Goal: Answer question/provide support

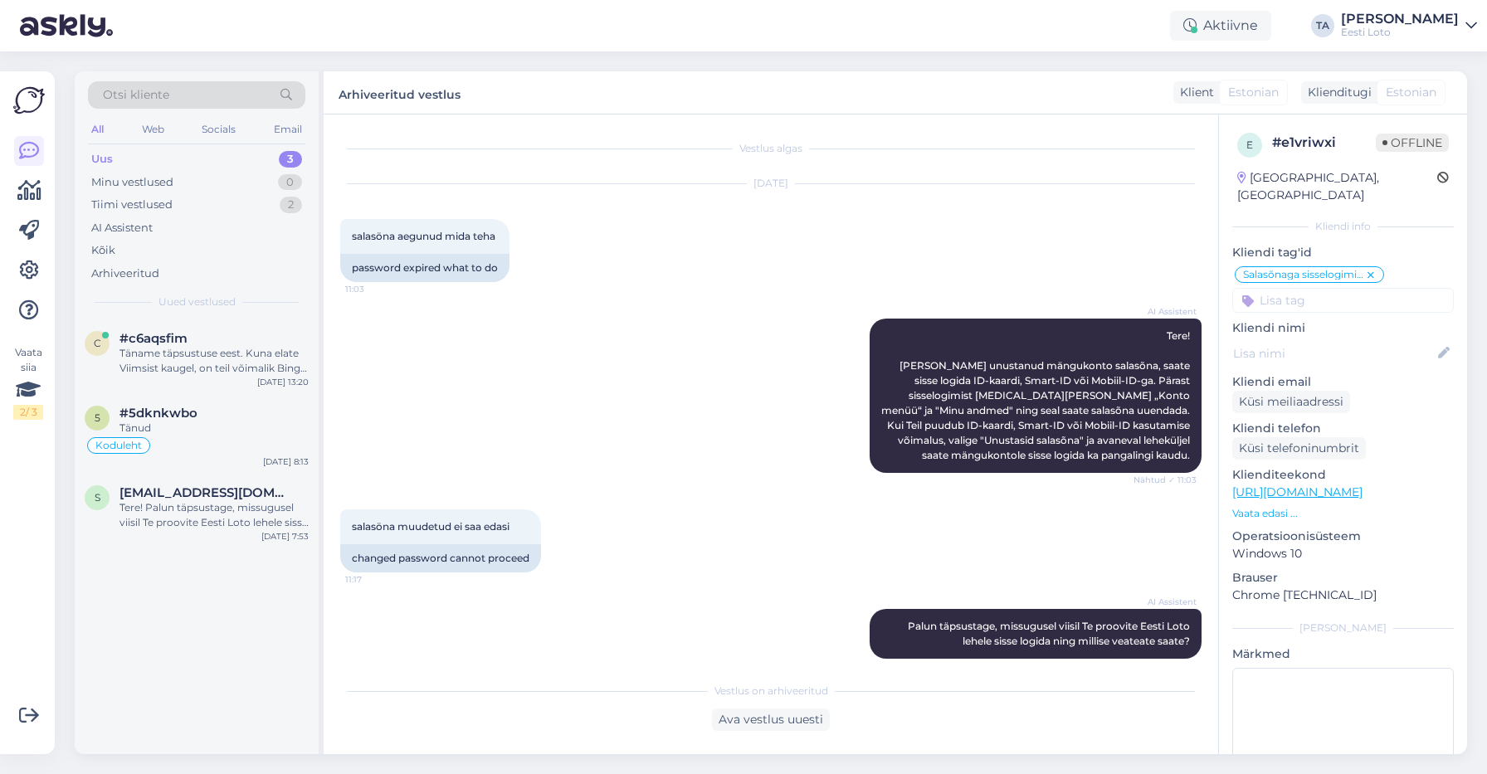
scroll to position [10, 0]
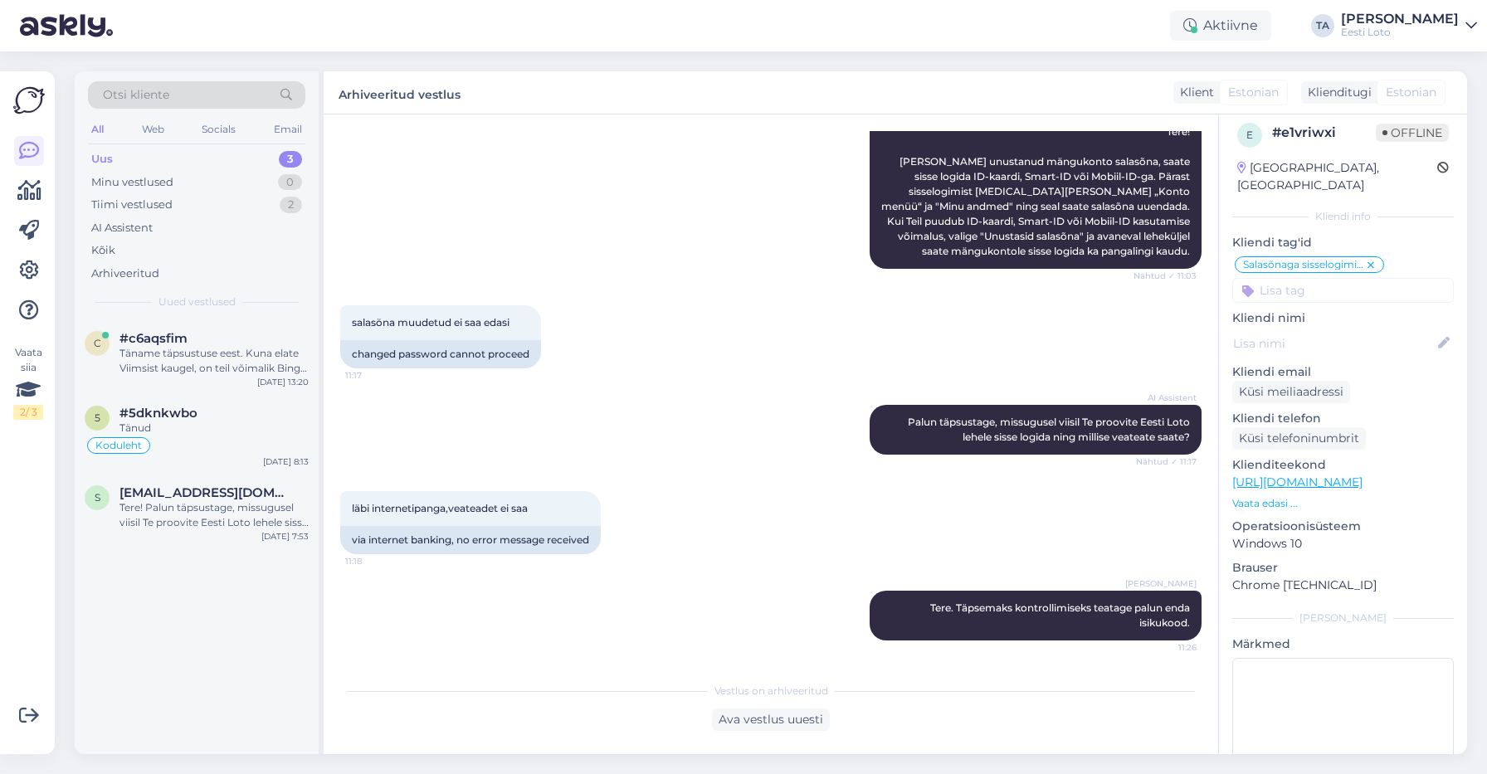
click at [109, 156] on div "Uus" at bounding box center [102, 159] width 22 height 17
click at [189, 356] on div "Täname täpsustuse eest. Kuna elate Viimsist kaugel, on teil võimalik Bingo Loto…" at bounding box center [213, 361] width 189 height 30
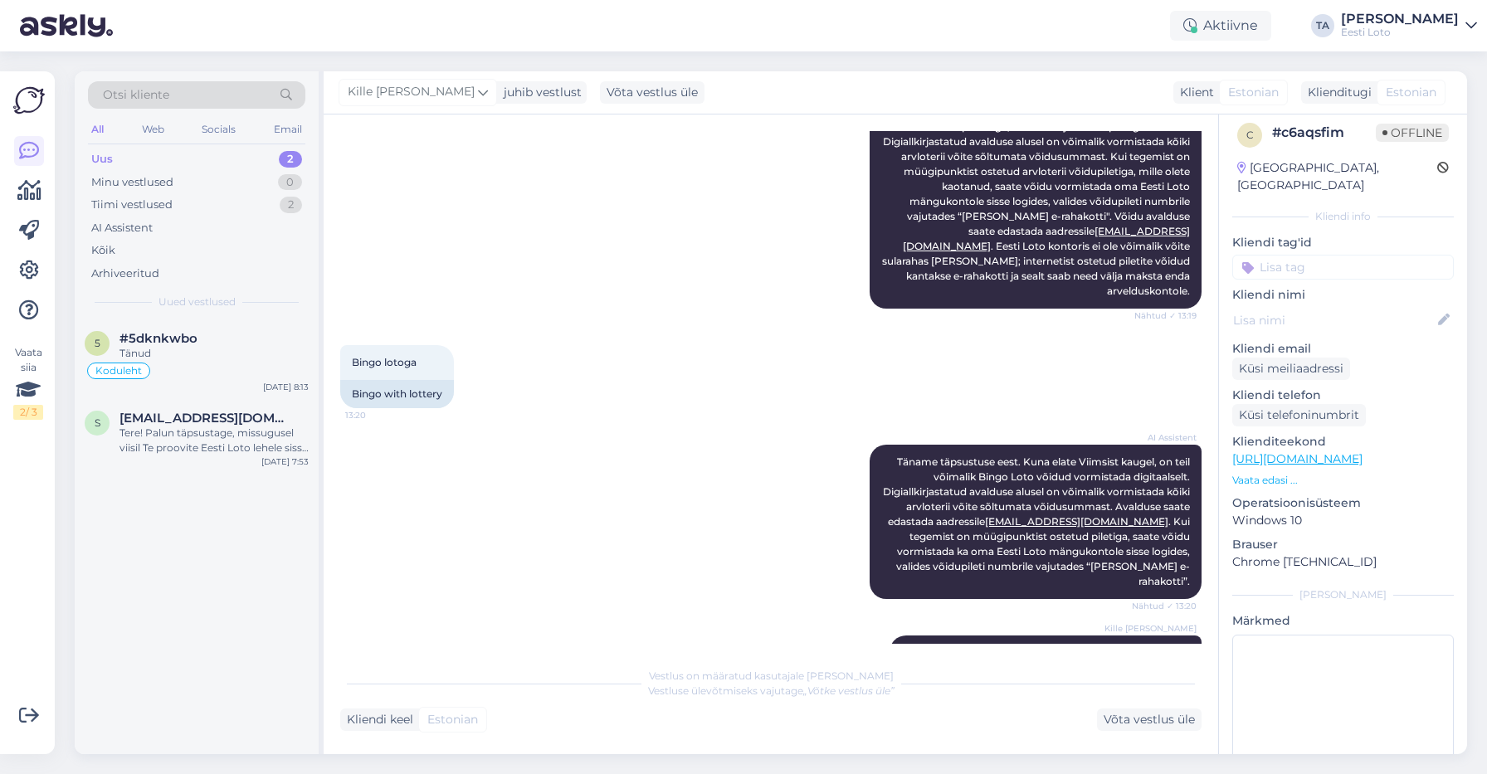
scroll to position [299, 0]
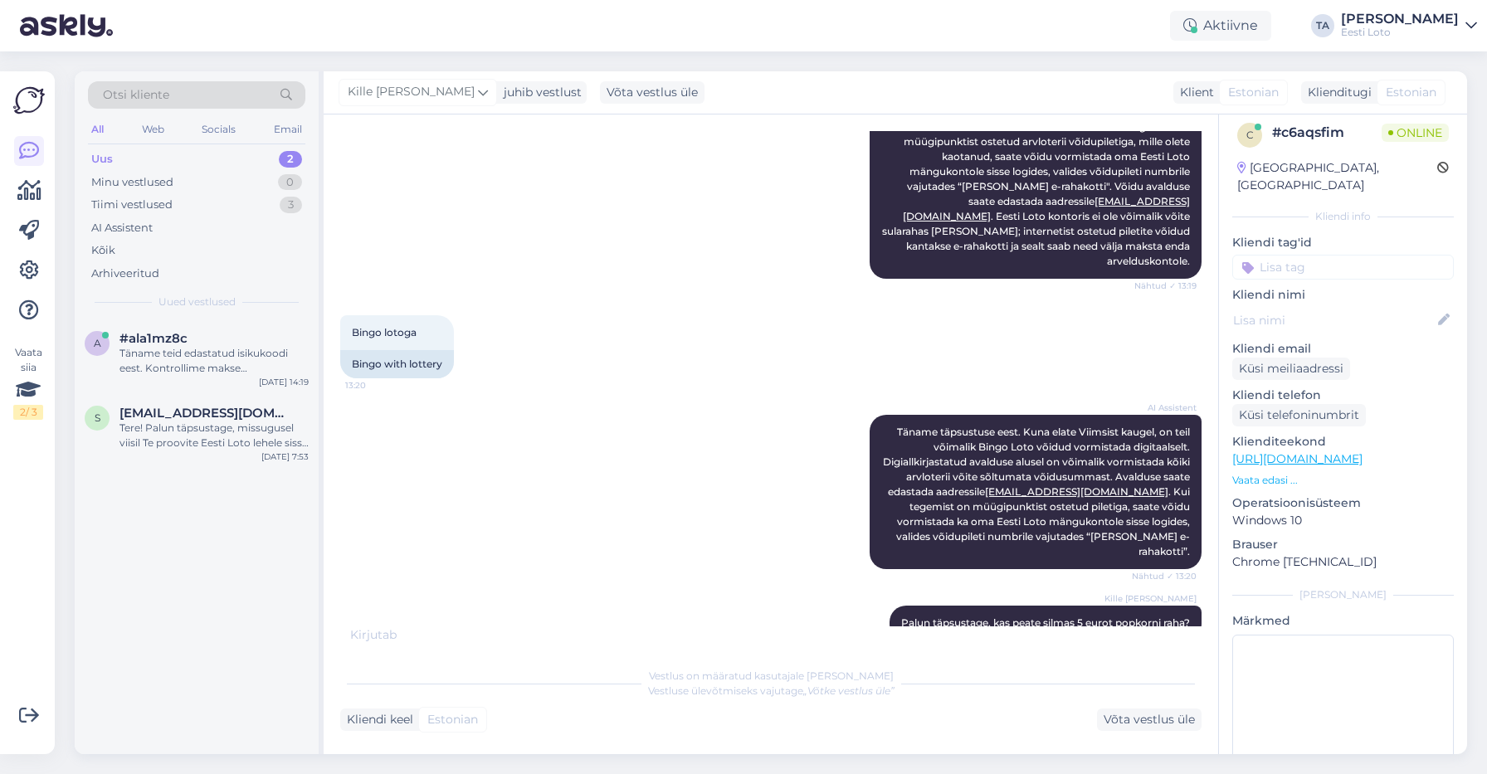
click at [111, 157] on div "Uus" at bounding box center [102, 159] width 22 height 17
click at [158, 342] on span "#ala1mz8c" at bounding box center [153, 338] width 68 height 15
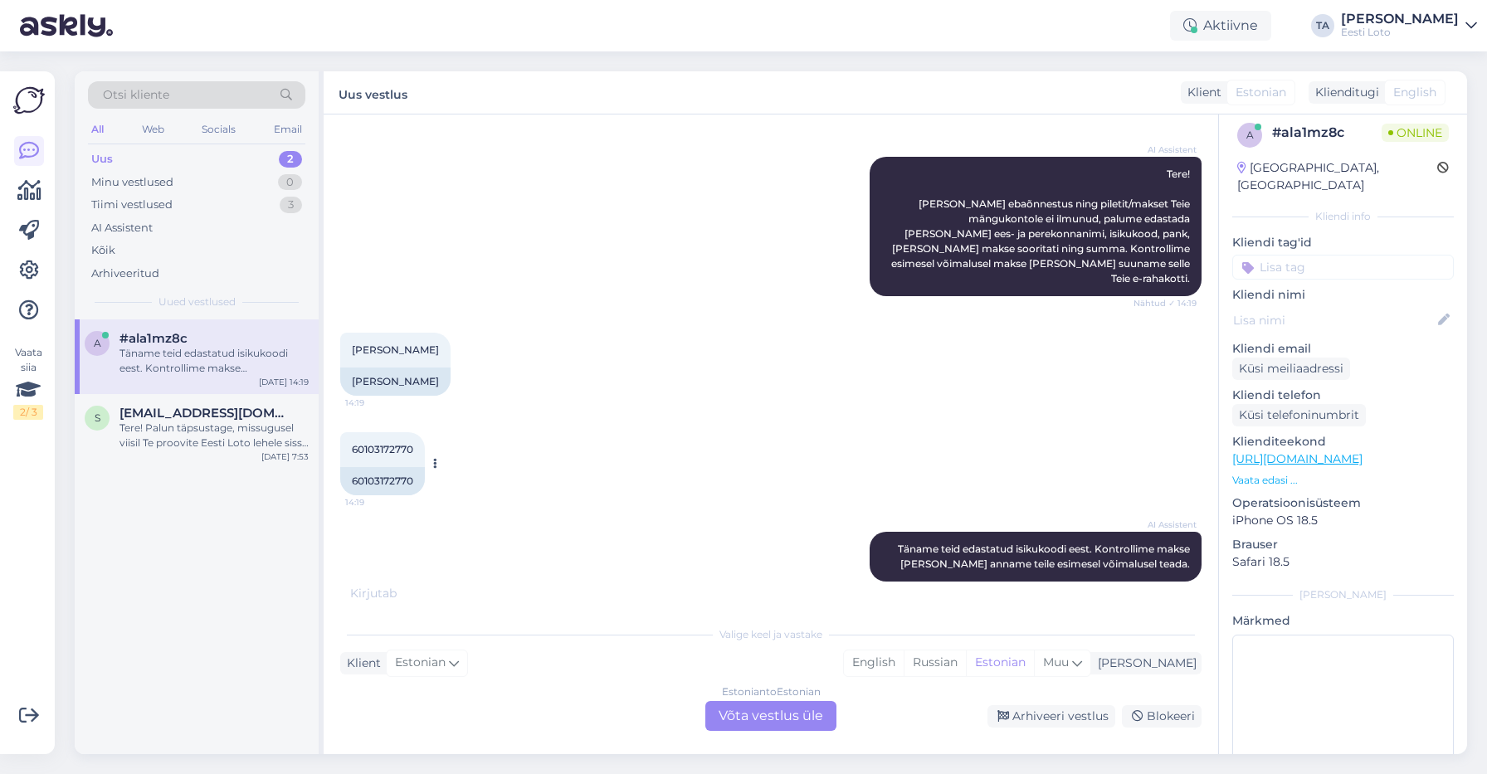
scroll to position [159, 0]
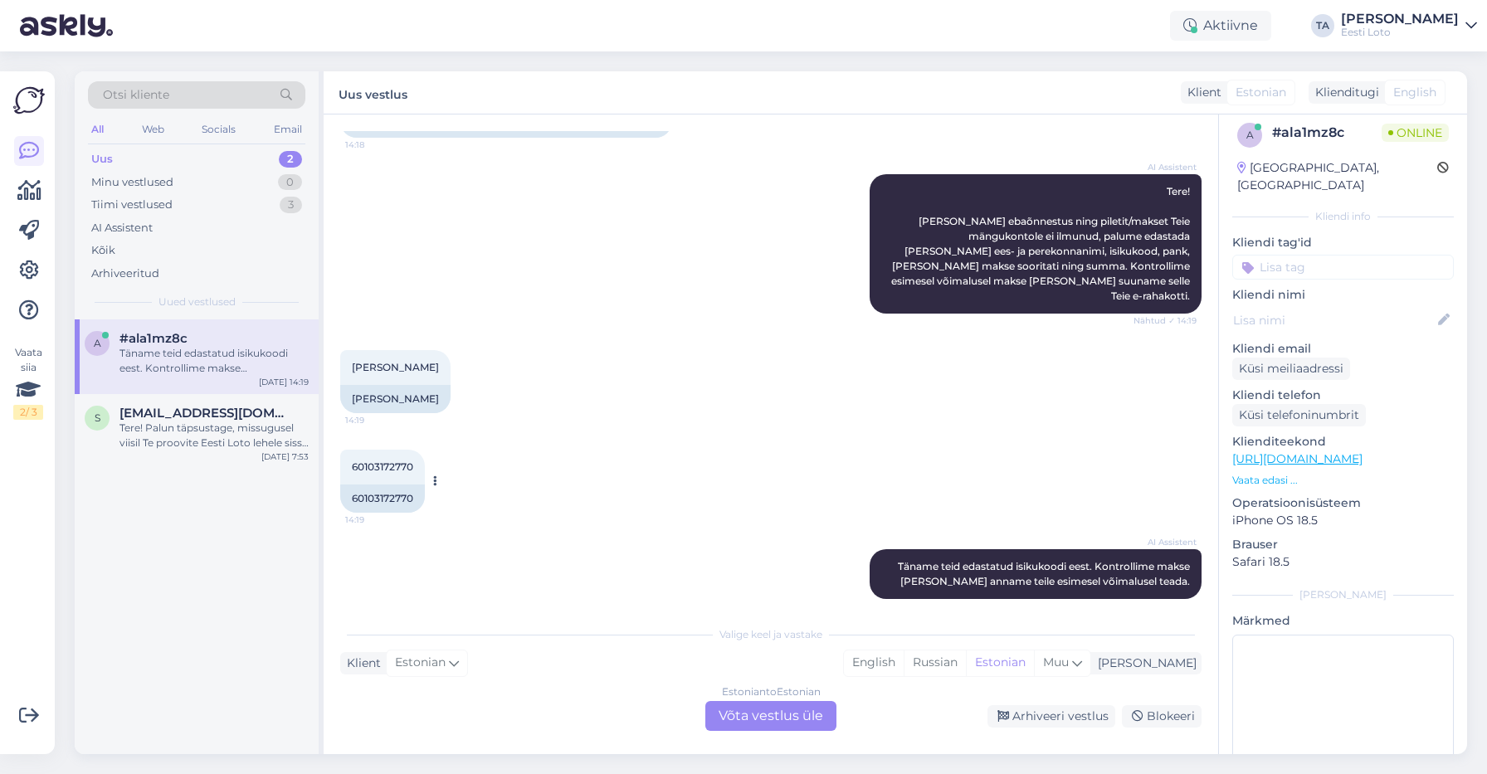
click at [380, 461] on span "60103172770" at bounding box center [382, 467] width 61 height 12
copy span "60103172770"
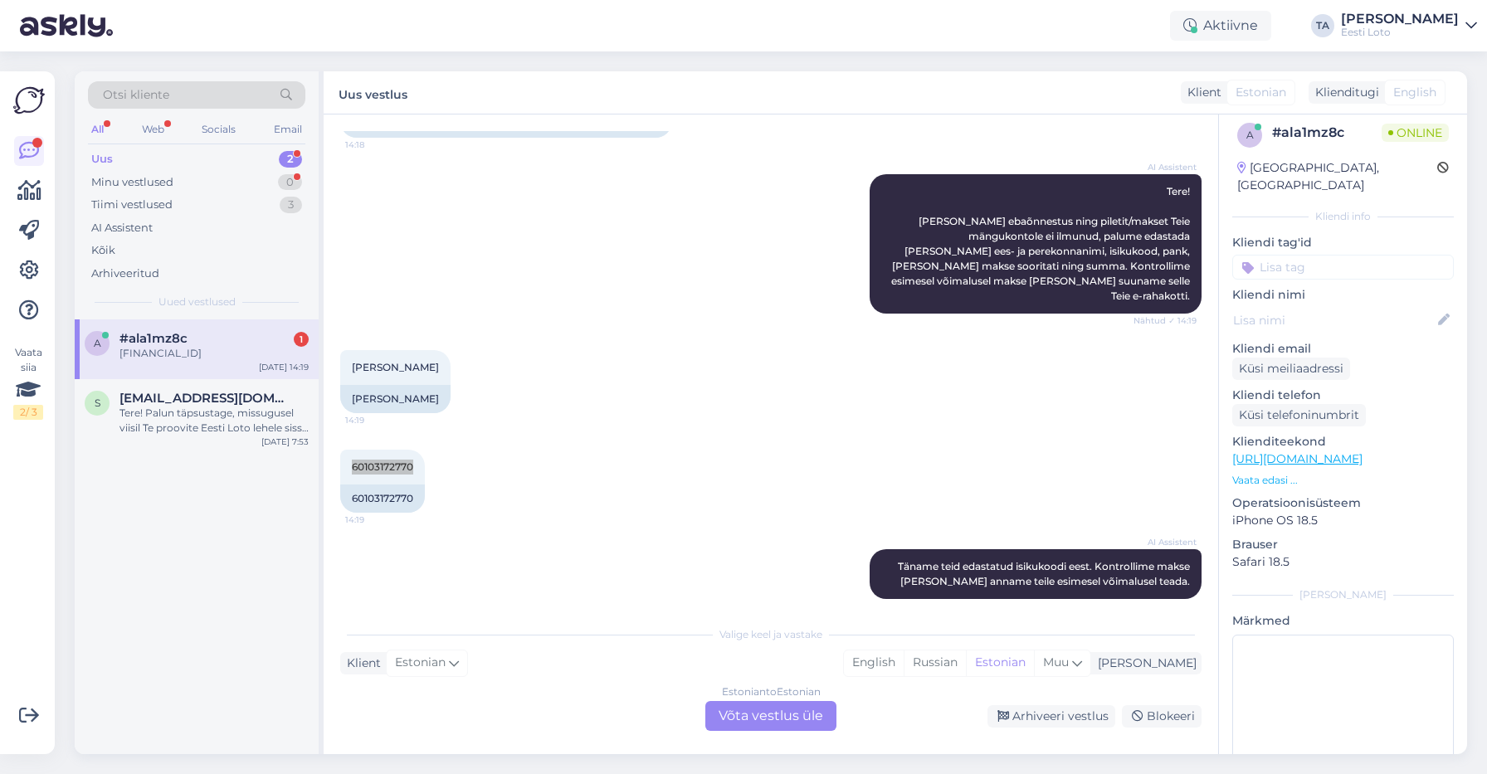
scroll to position [259, 0]
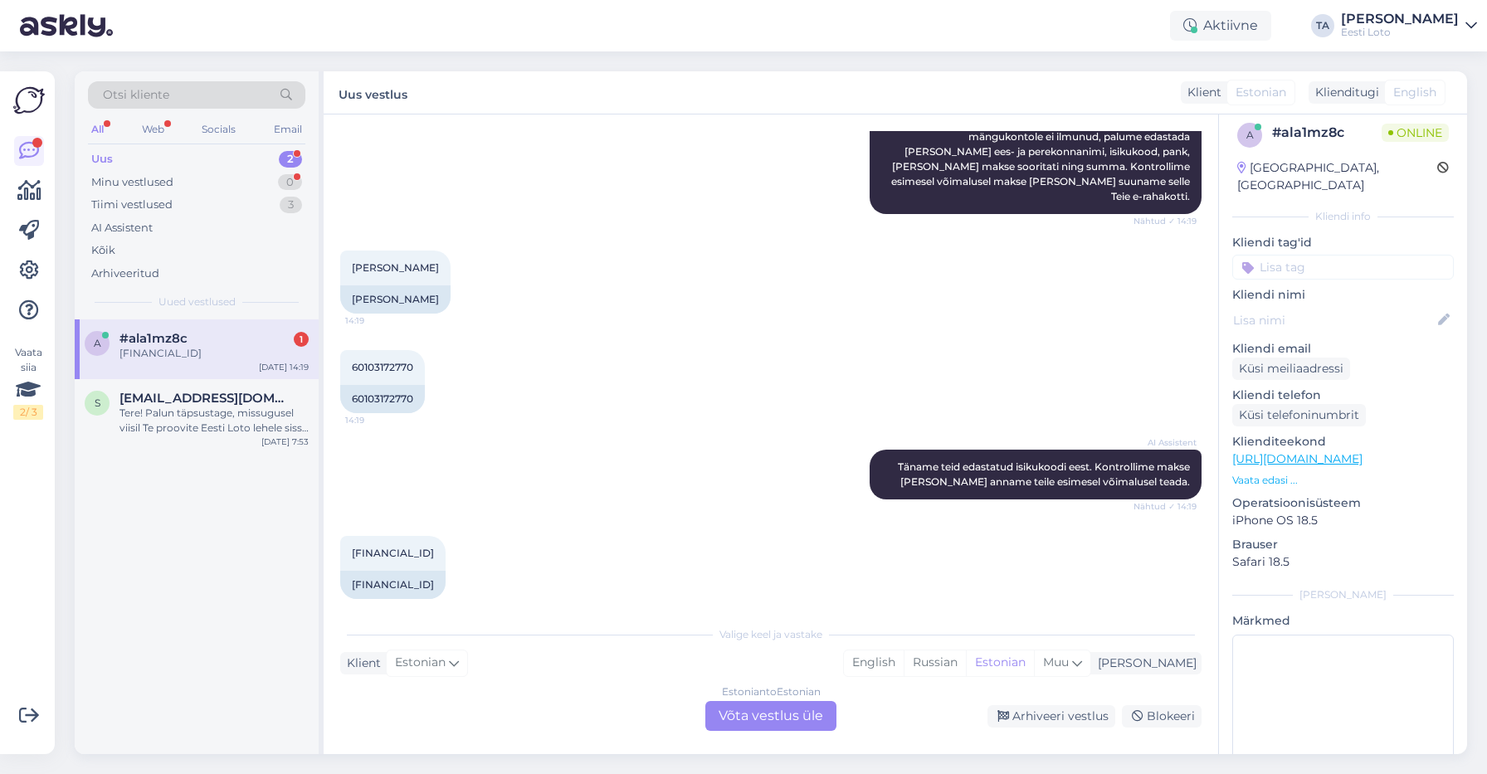
click at [808, 718] on div "Estonian to Estonian Võta vestlus üle" at bounding box center [770, 716] width 131 height 30
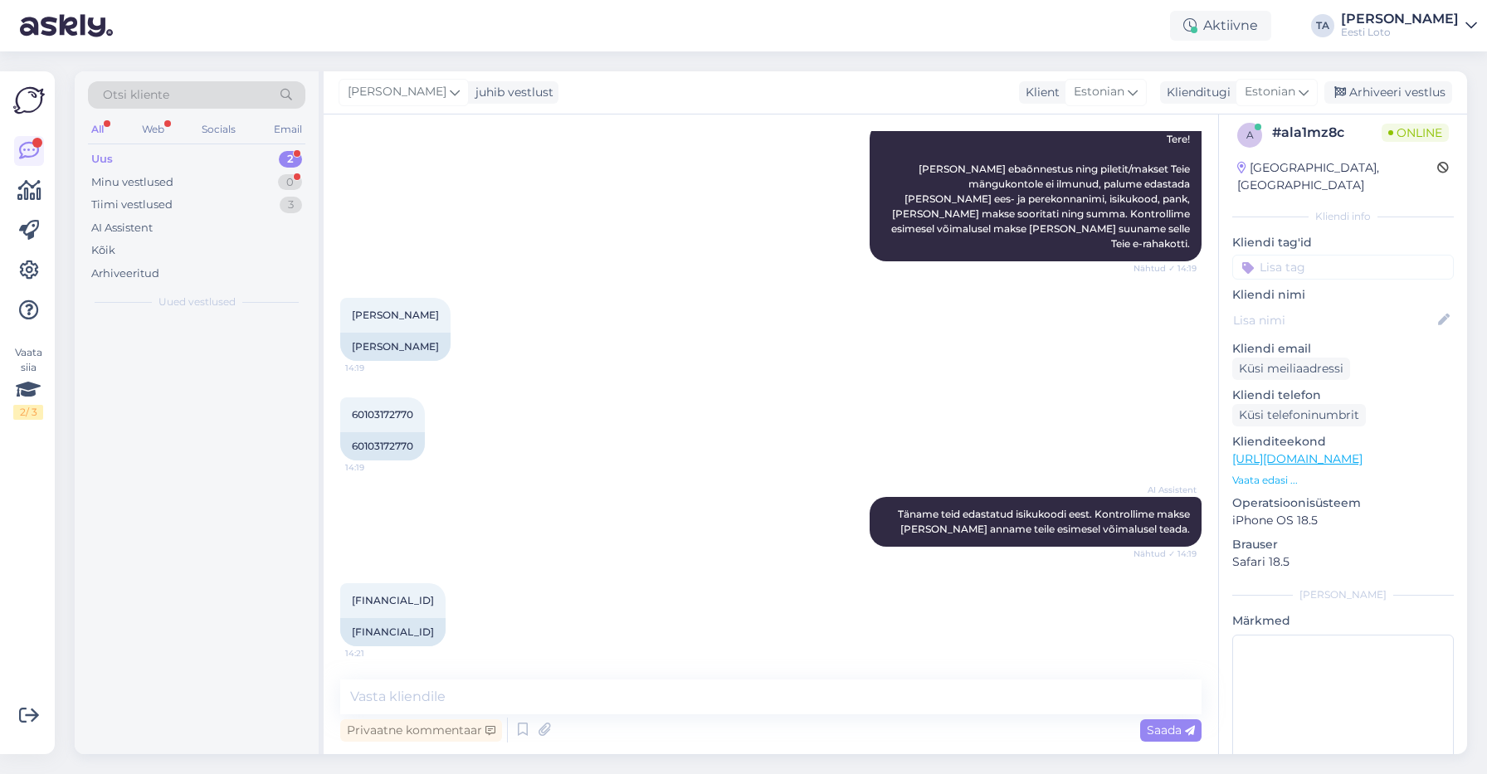
scroll to position [197, 0]
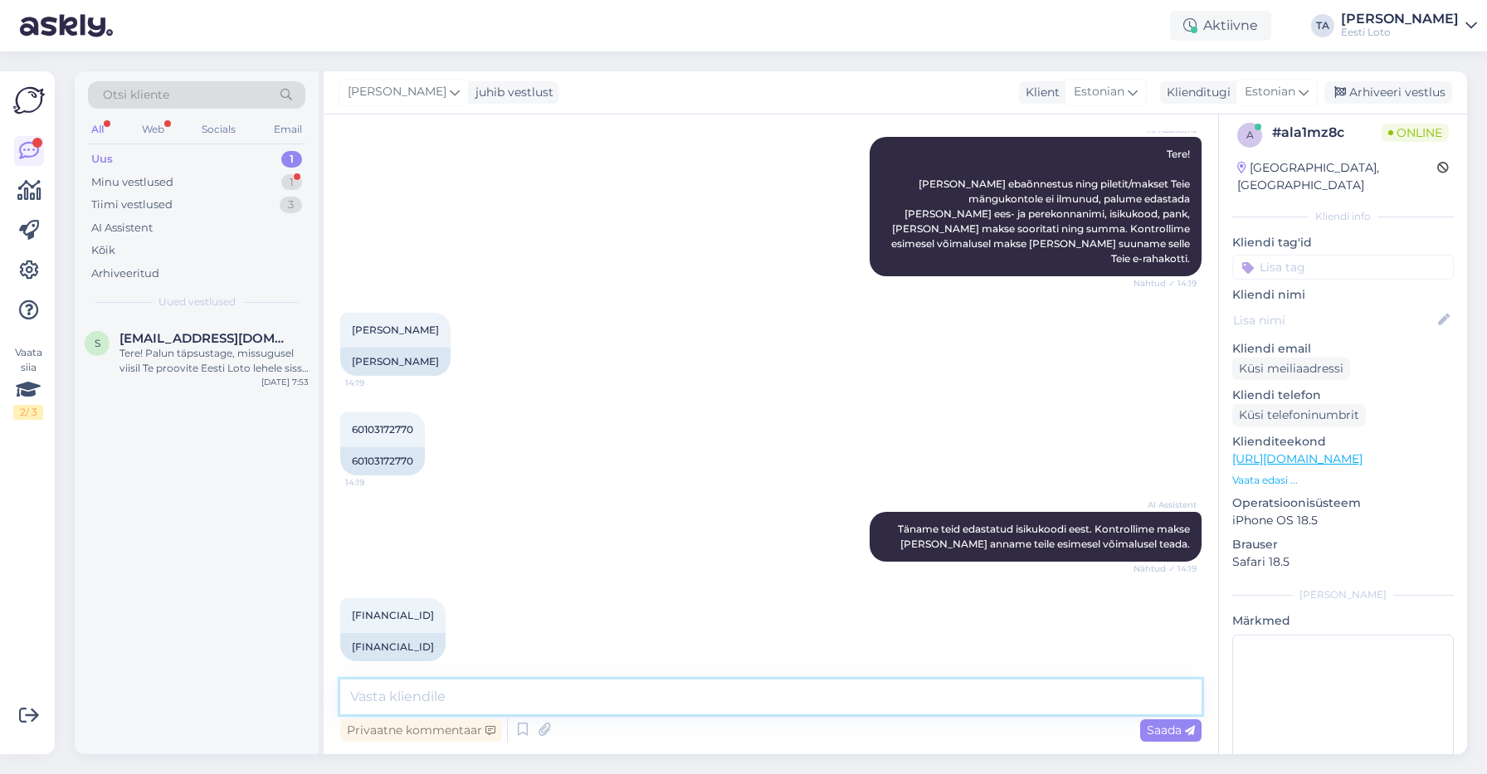
click at [583, 699] on textarea at bounding box center [770, 697] width 861 height 35
paste textarea "Kahjuks Teie makse ebaõnnestus tehnilise [PERSON_NAME] tõttu. Kontrollisime mak…"
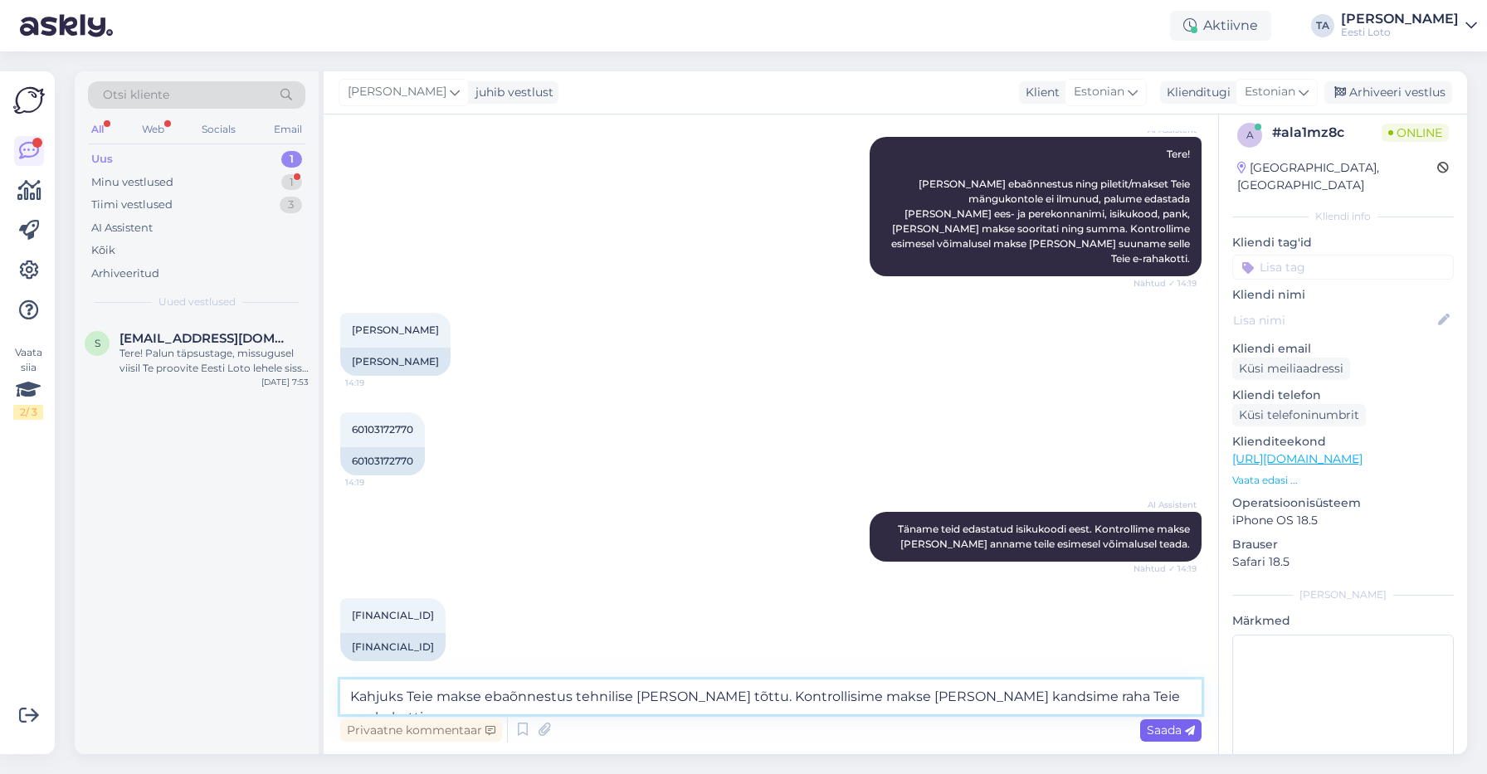
type textarea "Kahjuks Teie makse ebaõnnestus tehnilise [PERSON_NAME] tõttu. Kontrollisime mak…"
click at [1167, 727] on span "Saada" at bounding box center [1171, 730] width 48 height 15
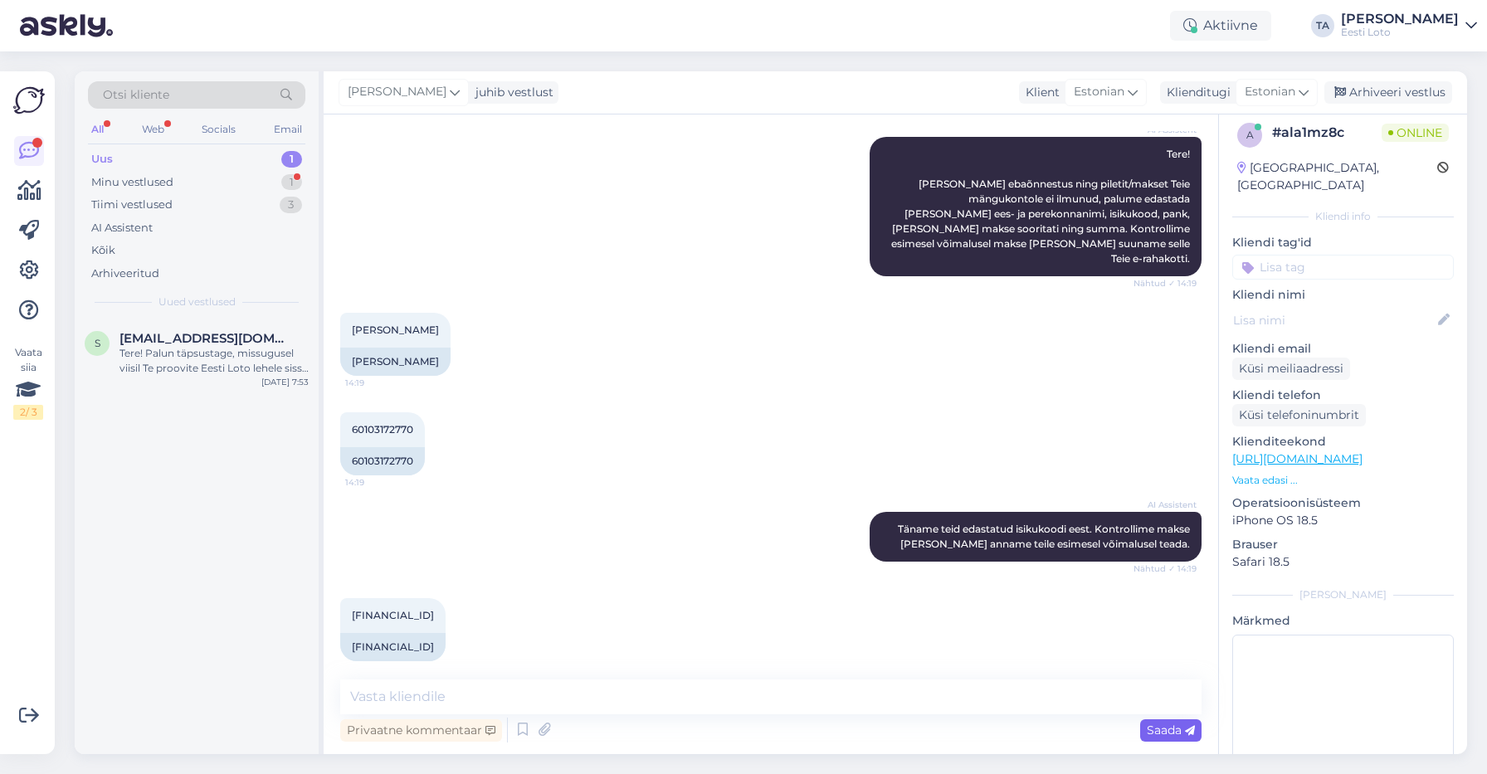
scroll to position [283, 0]
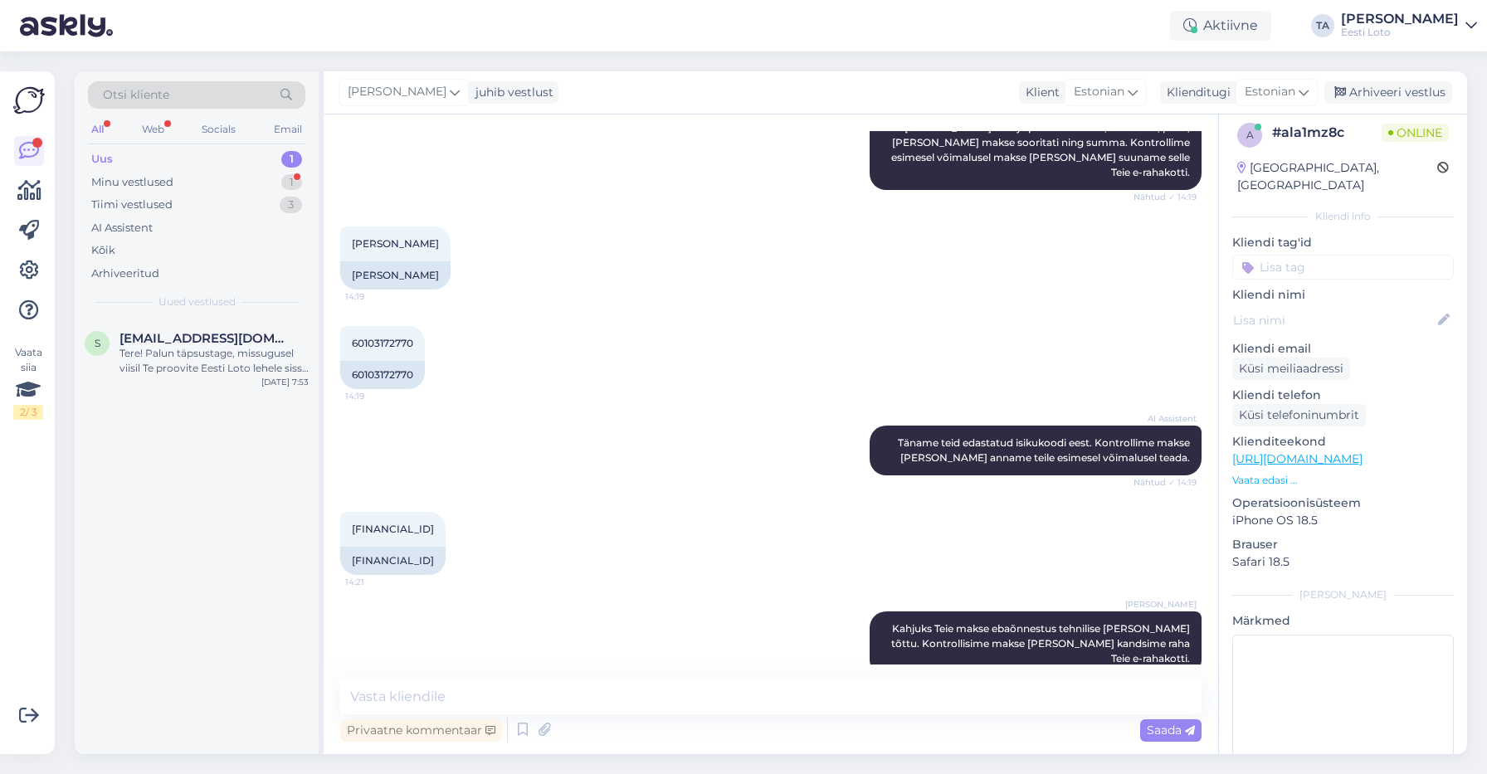
click at [1309, 255] on input at bounding box center [1343, 267] width 222 height 25
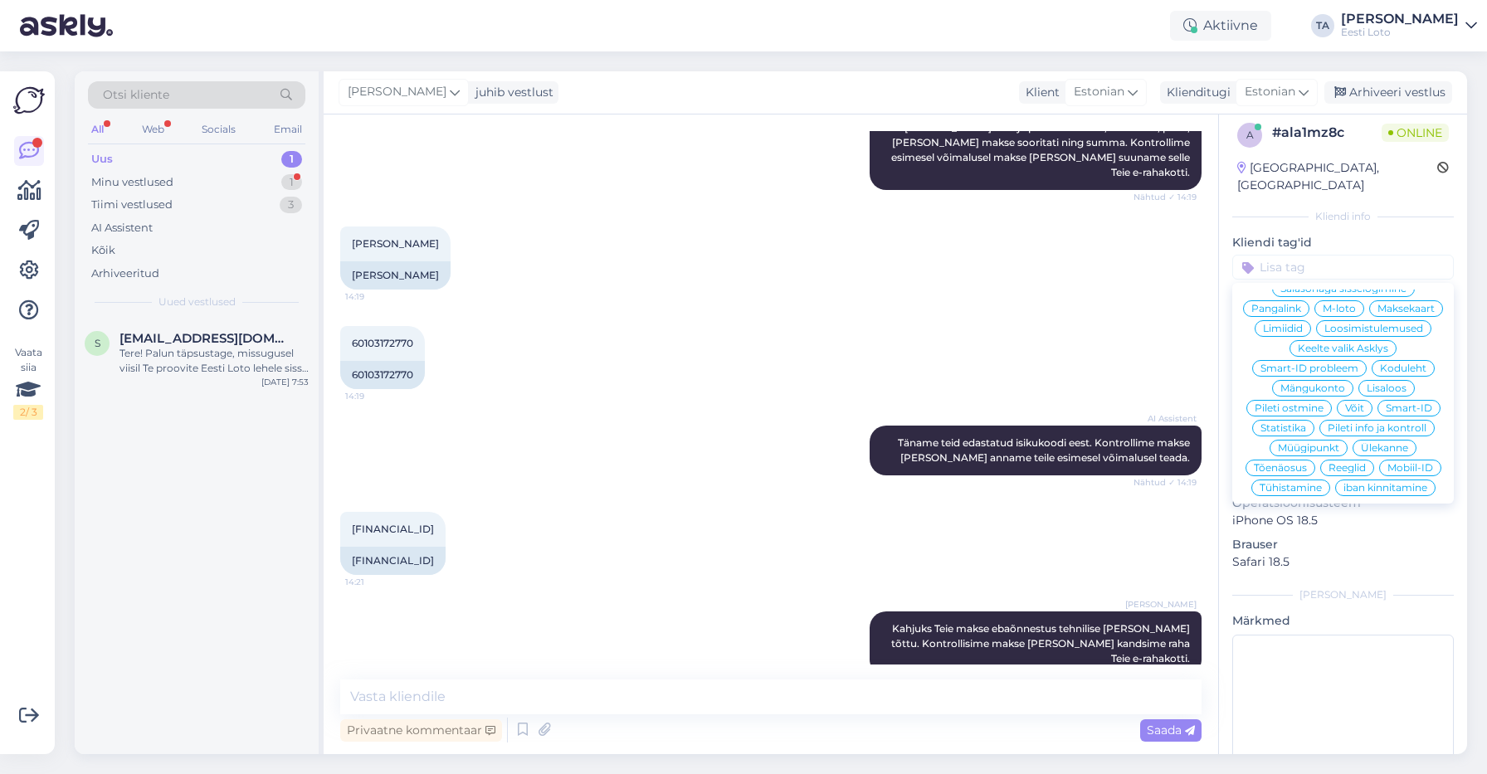
click at [1378, 443] on span "Ülekanne" at bounding box center [1384, 448] width 47 height 10
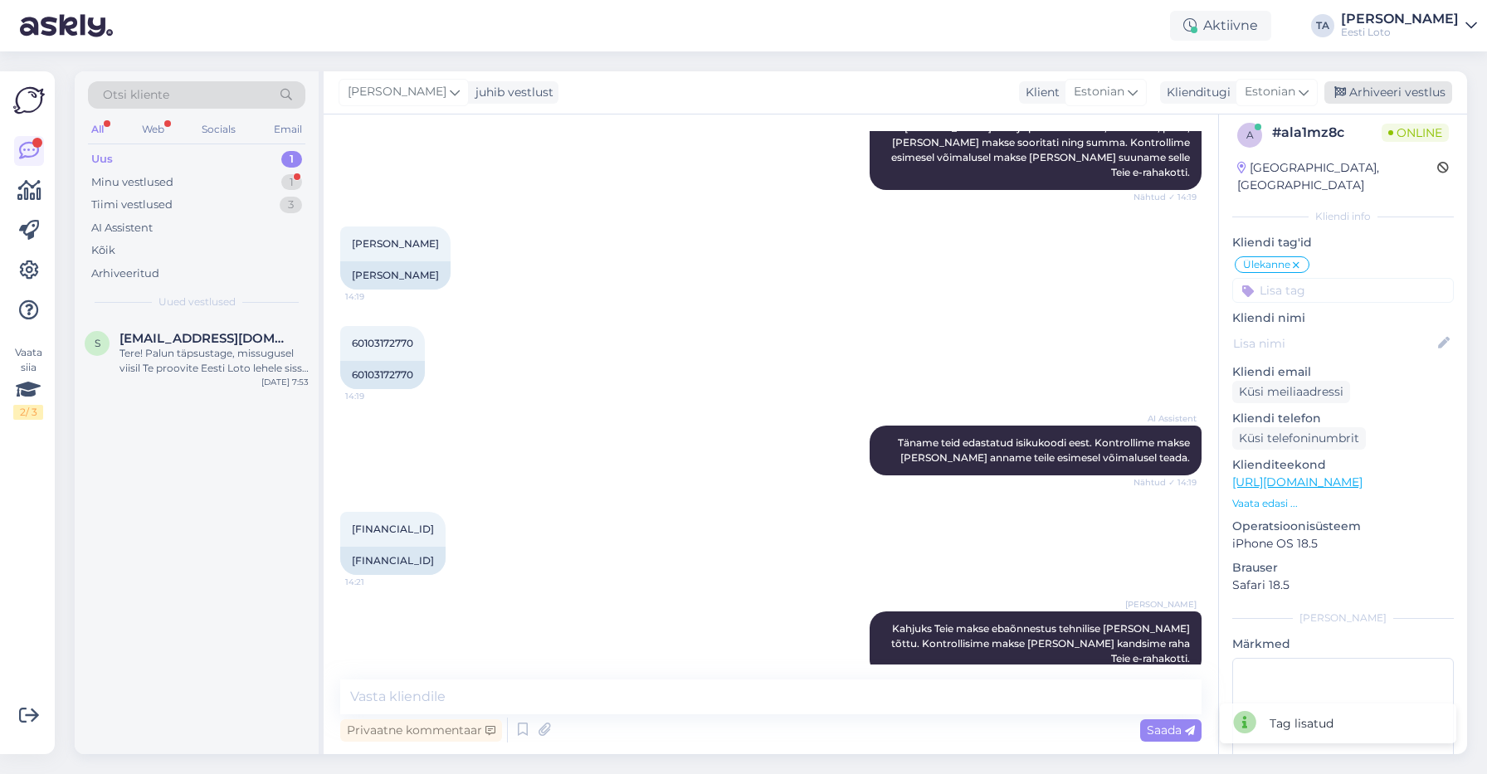
click at [1395, 92] on div "Arhiveeri vestlus" at bounding box center [1388, 92] width 128 height 22
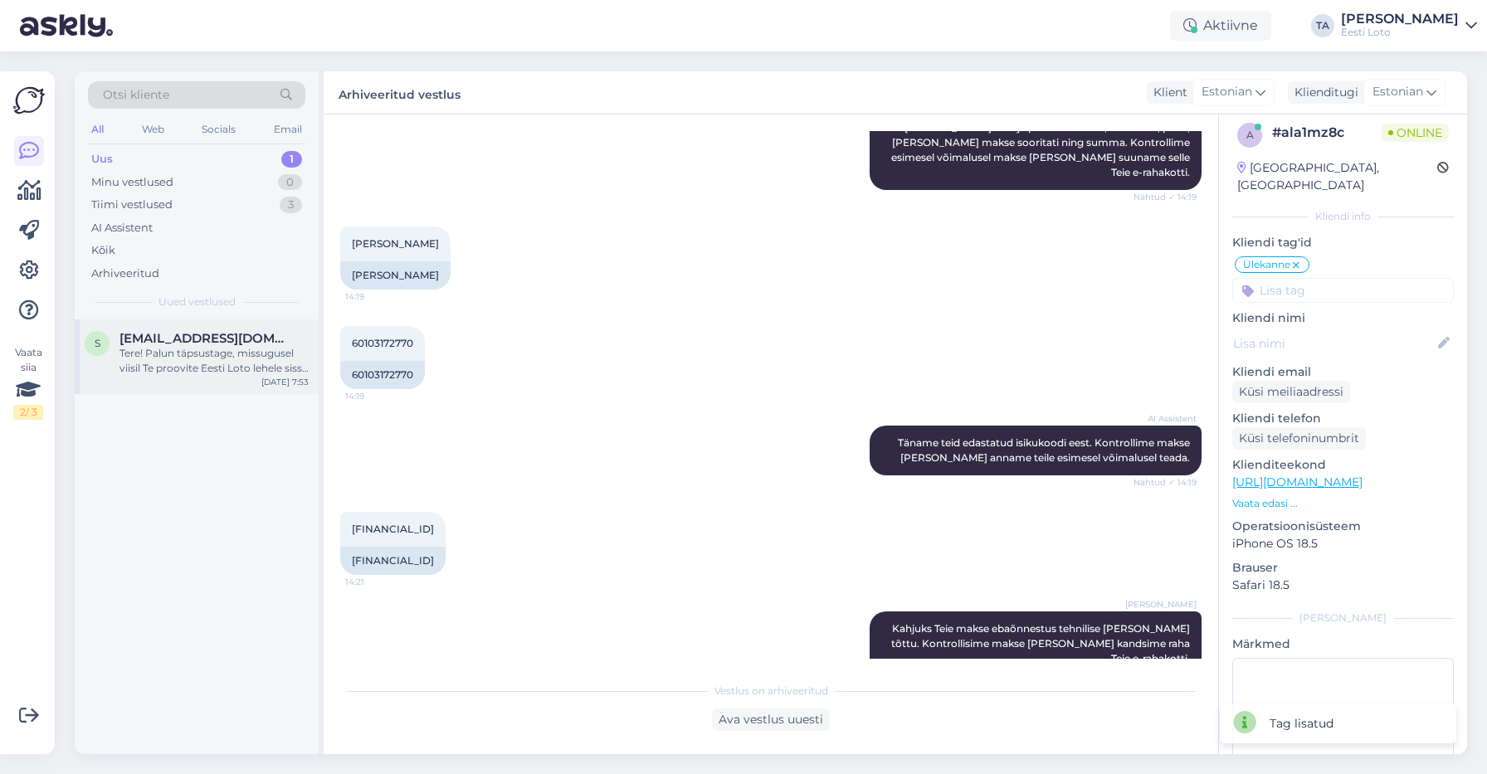
click at [173, 358] on div "Tere! Palun täpsustage, missugusel viisil Te proovite Eesti Loto lehele sisse l…" at bounding box center [213, 361] width 189 height 30
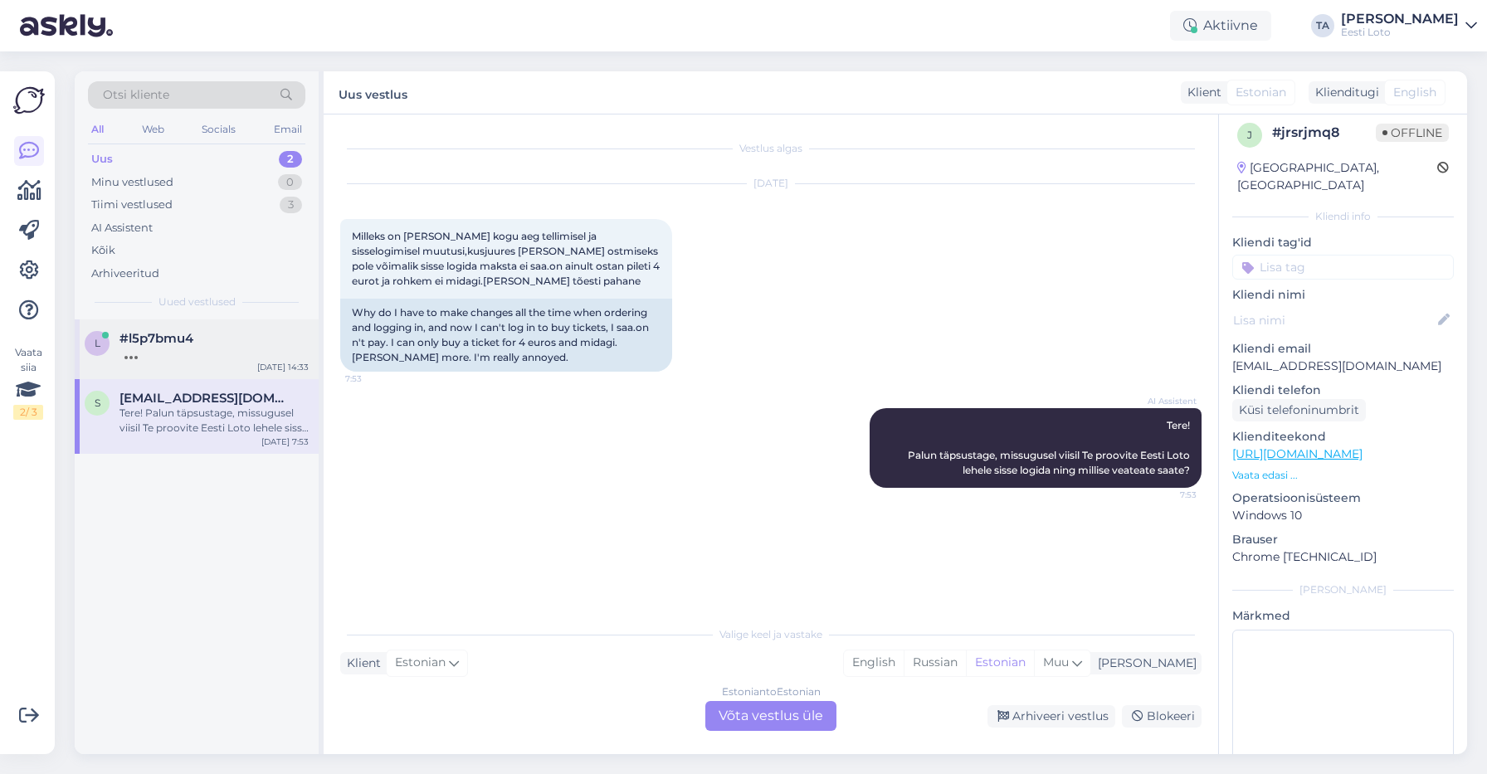
click at [163, 334] on span "#l5p7bmu4" at bounding box center [156, 338] width 74 height 15
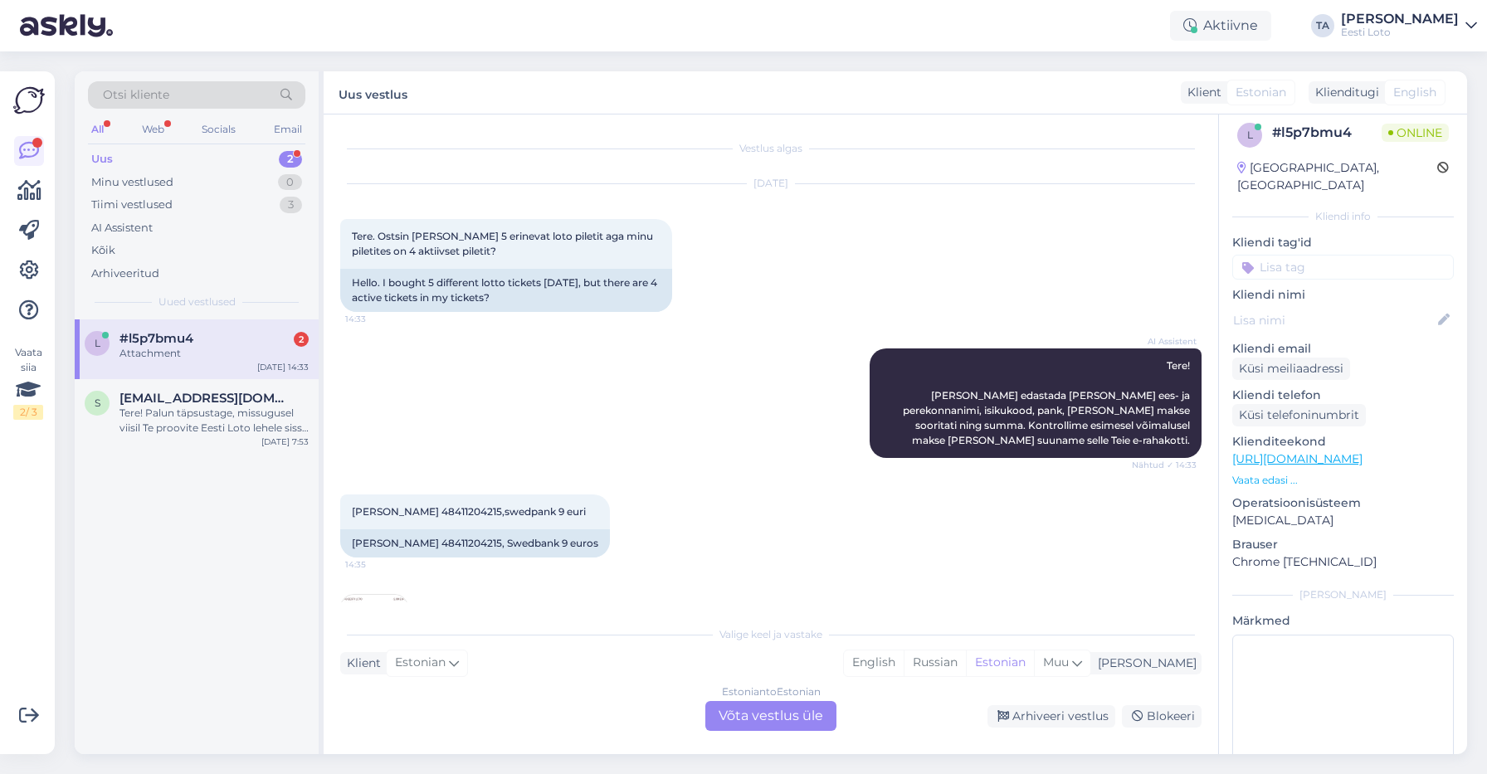
scroll to position [78, 0]
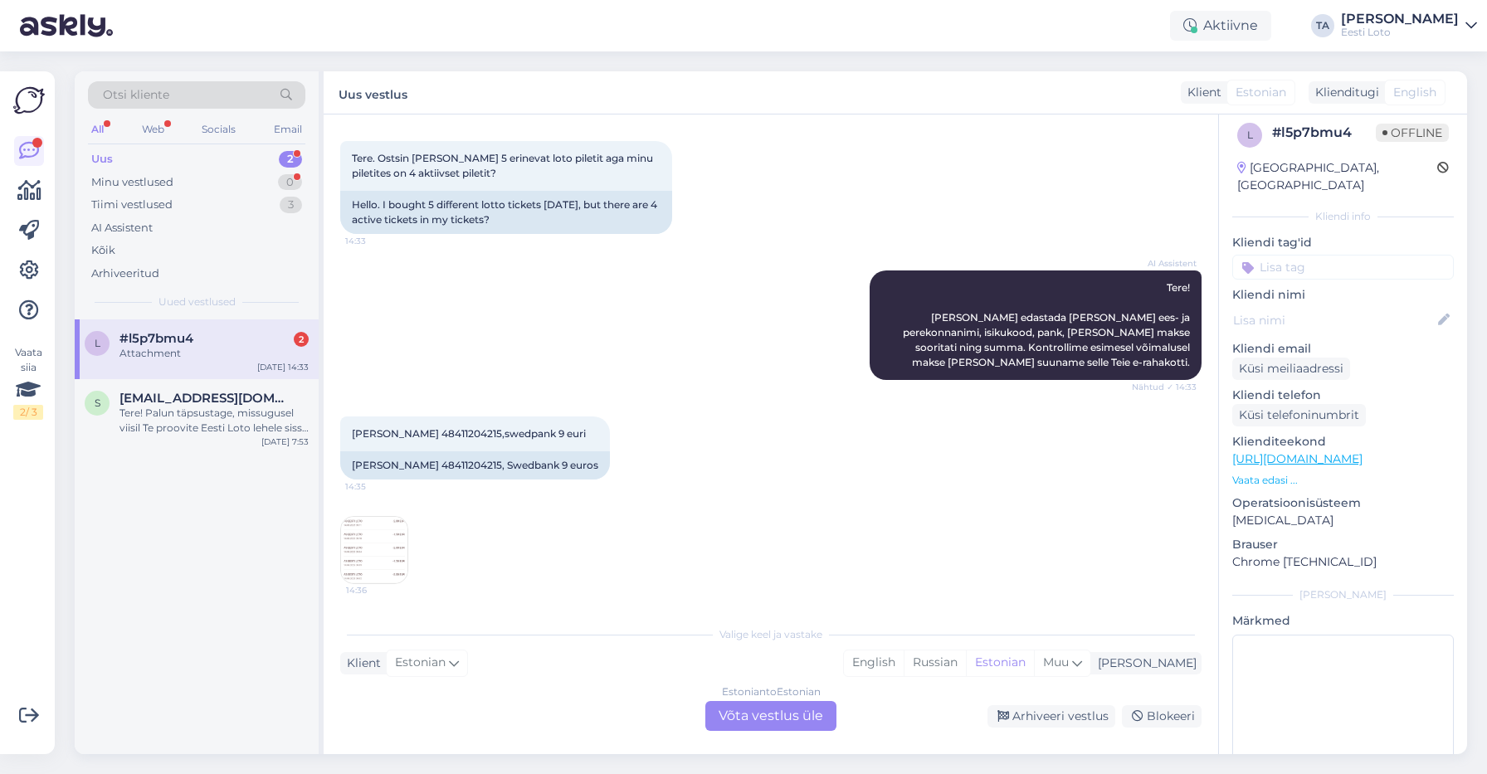
click at [795, 709] on div "Estonian to Estonian Võta vestlus üle" at bounding box center [770, 716] width 131 height 30
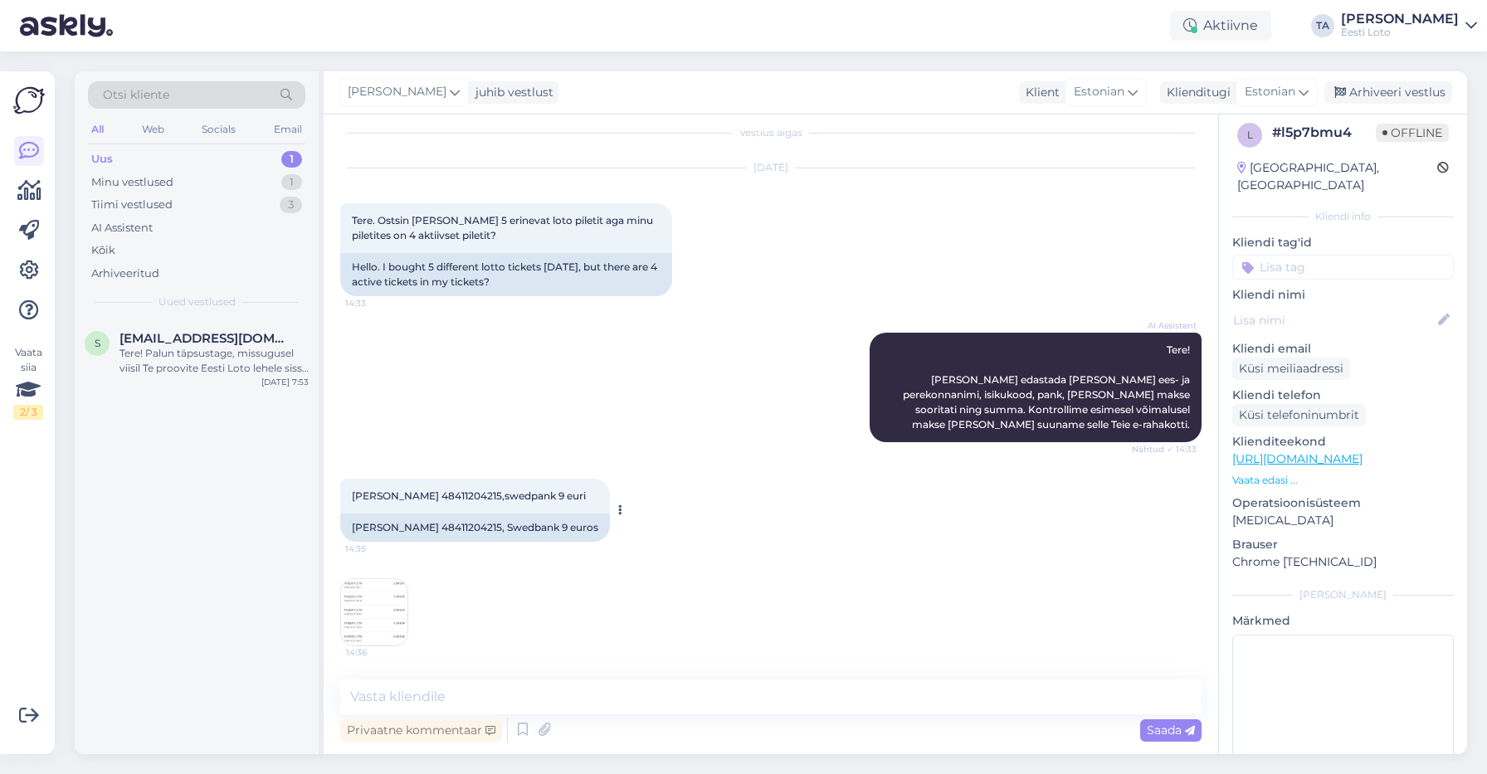
click at [434, 494] on span "[PERSON_NAME] 48411204215,swedpank 9 euri" at bounding box center [469, 496] width 234 height 12
copy span "48411204215"
click at [390, 597] on img at bounding box center [374, 612] width 66 height 66
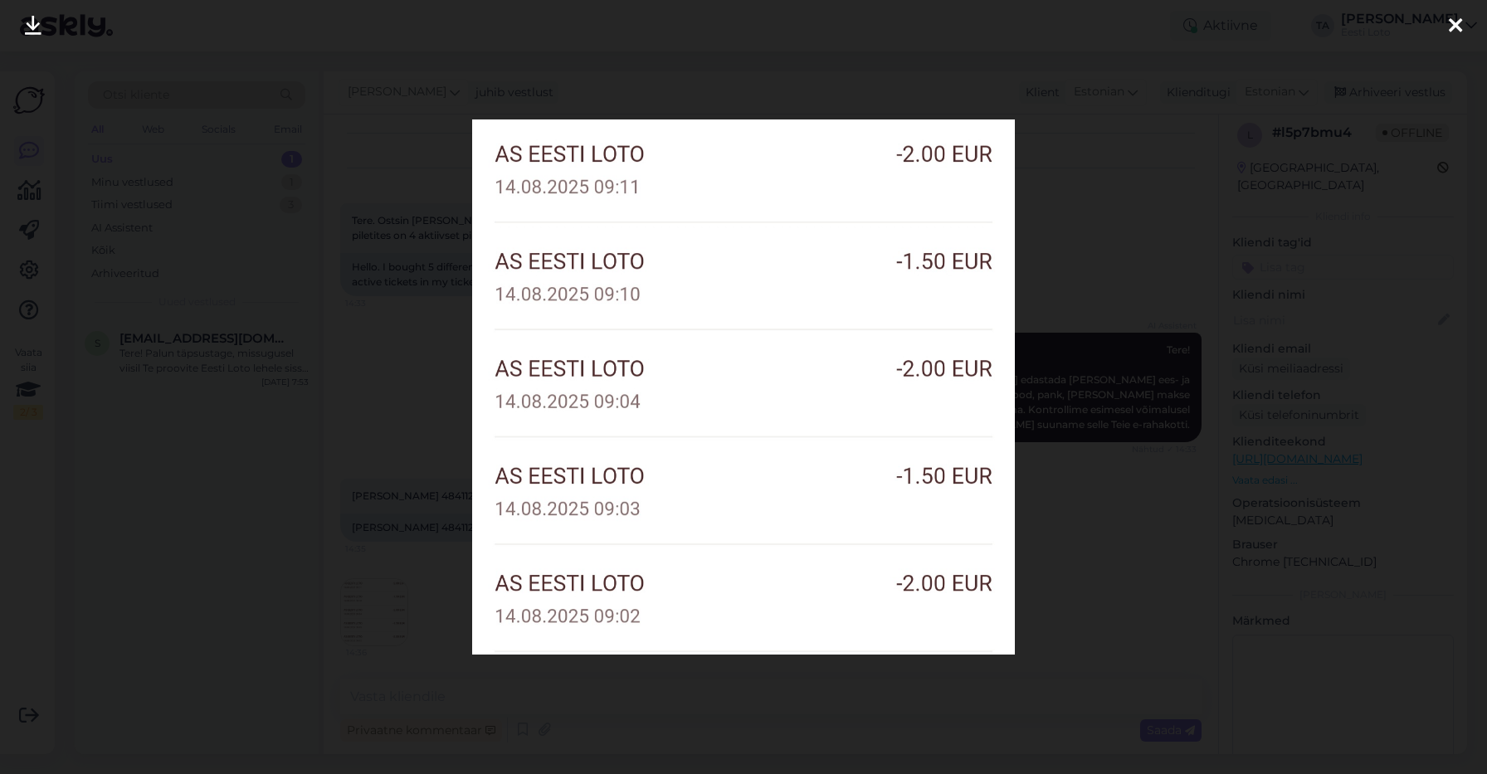
click at [1448, 26] on div at bounding box center [1455, 26] width 33 height 52
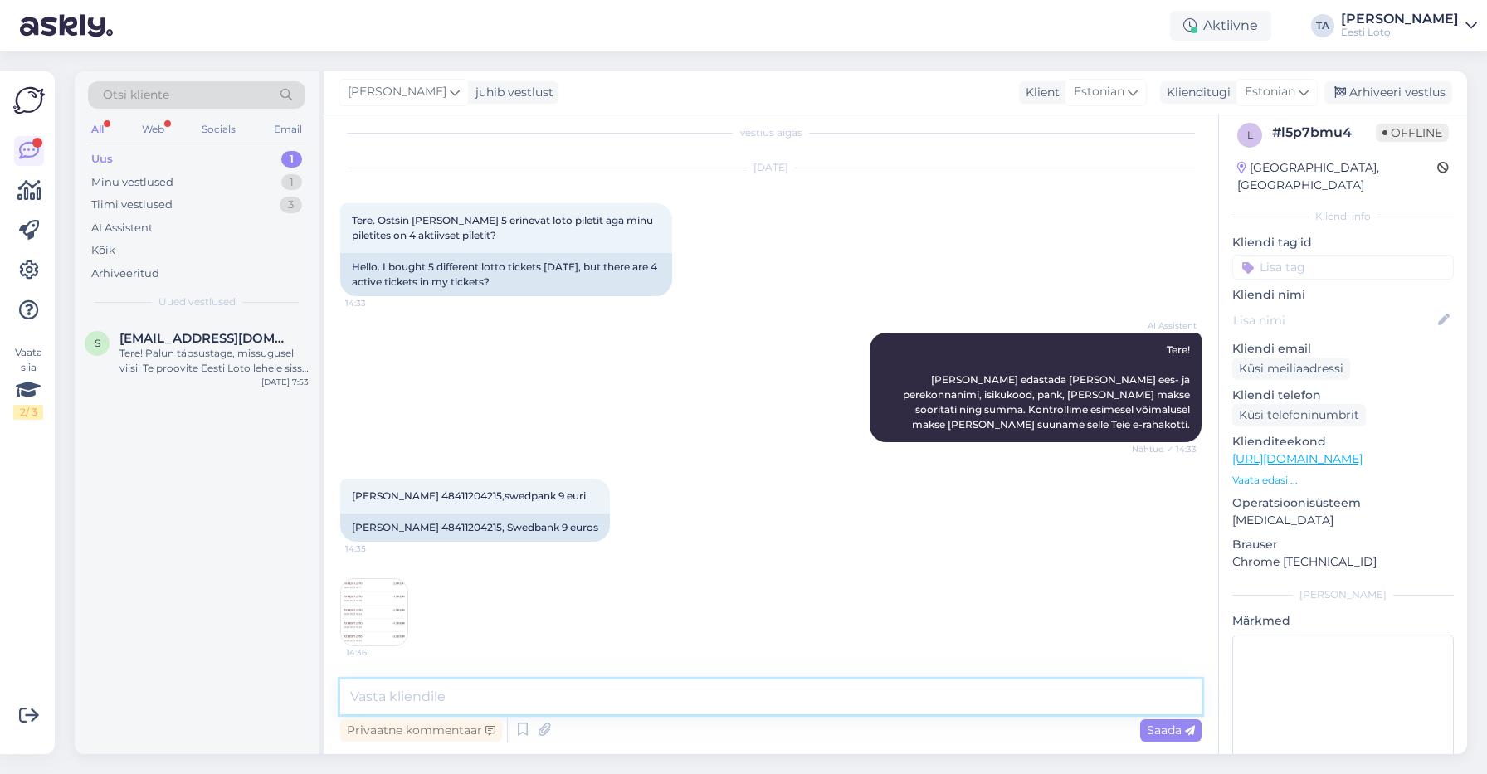
click at [574, 703] on textarea at bounding box center [770, 697] width 861 height 35
paste textarea "Kahjuks Teie makse ebaõnnestus tehnilise [PERSON_NAME] tõttu. Kontrollisime mak…"
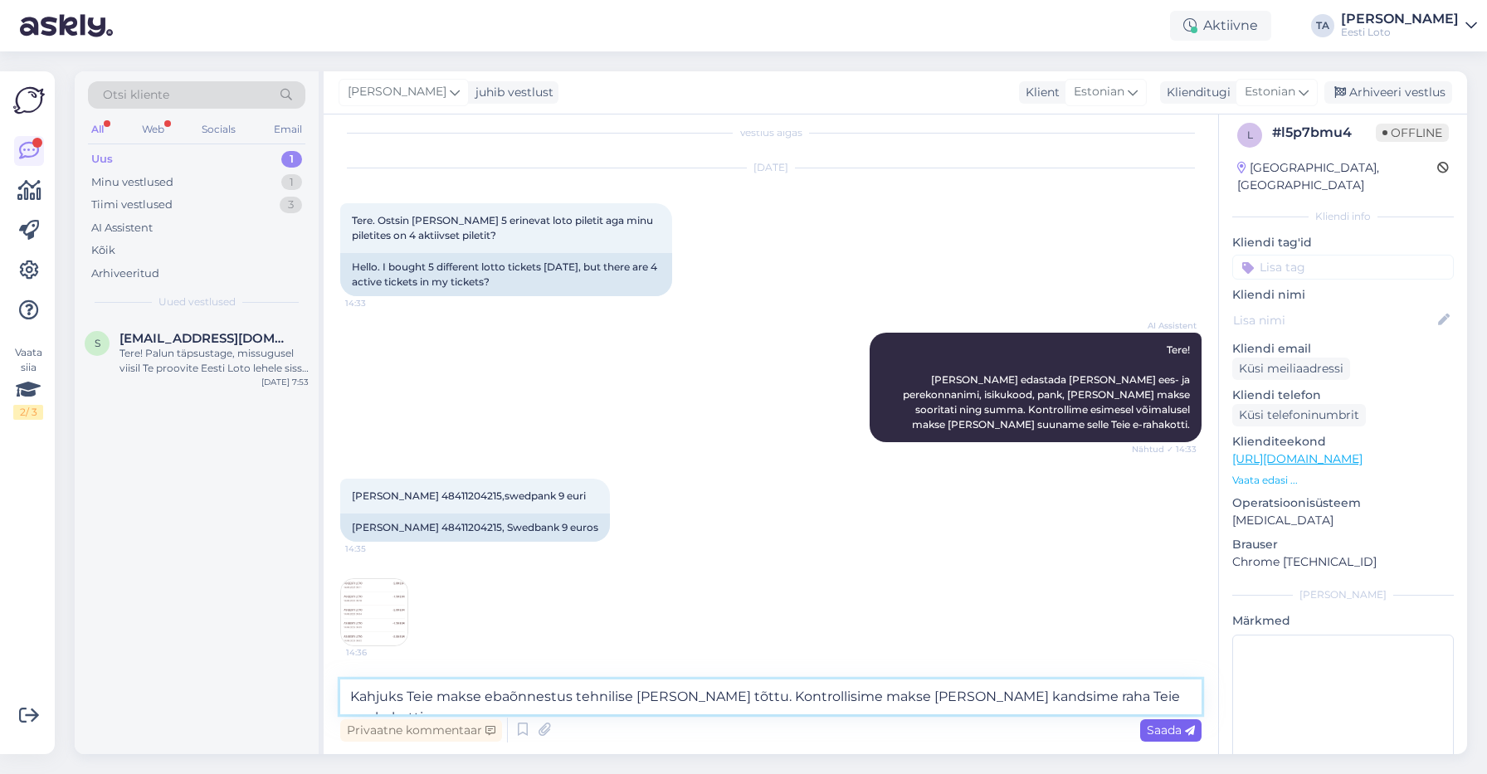
type textarea "Kahjuks Teie makse ebaõnnestus tehnilise [PERSON_NAME] tõttu. Kontrollisime mak…"
click at [1177, 729] on span "Saada" at bounding box center [1171, 730] width 48 height 15
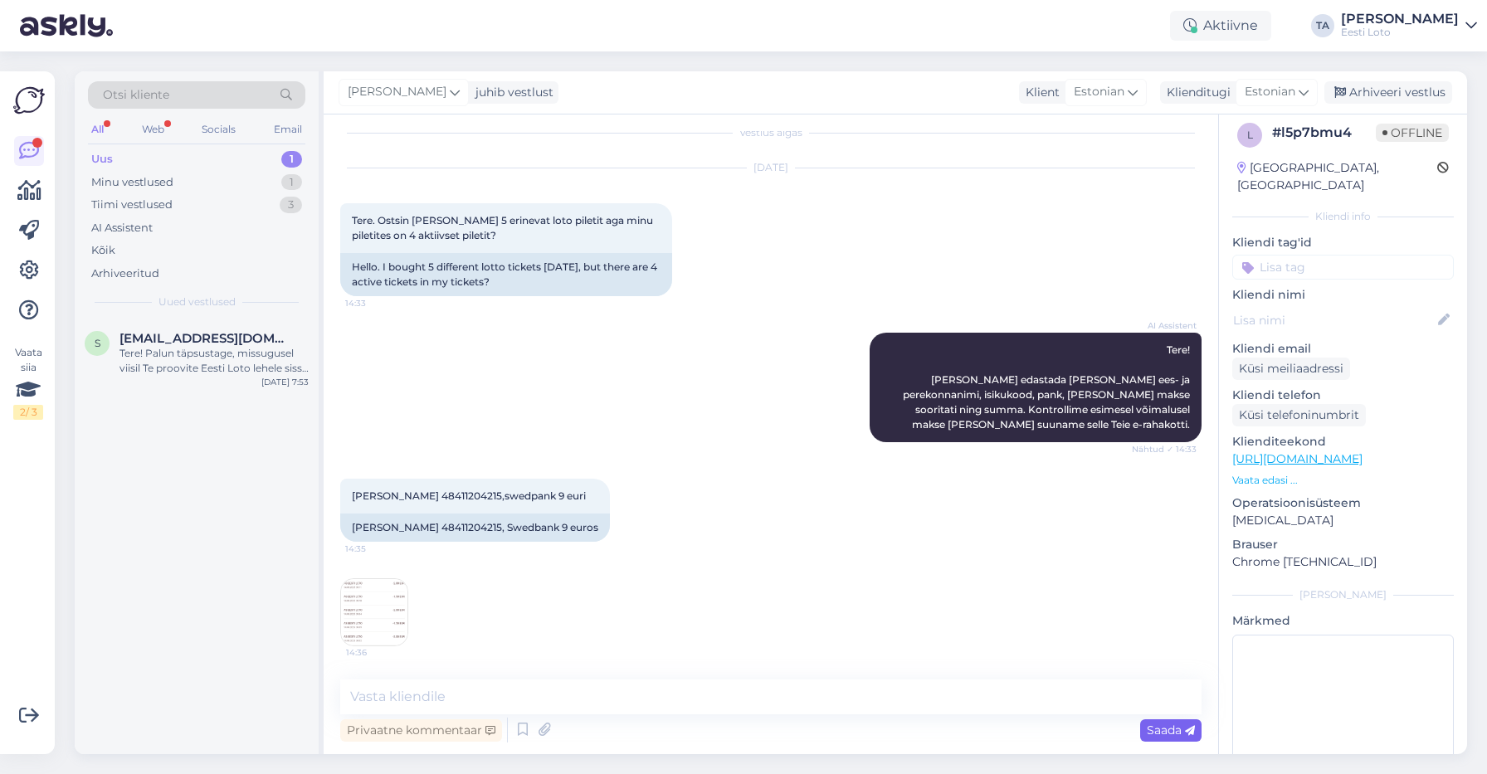
scroll to position [102, 0]
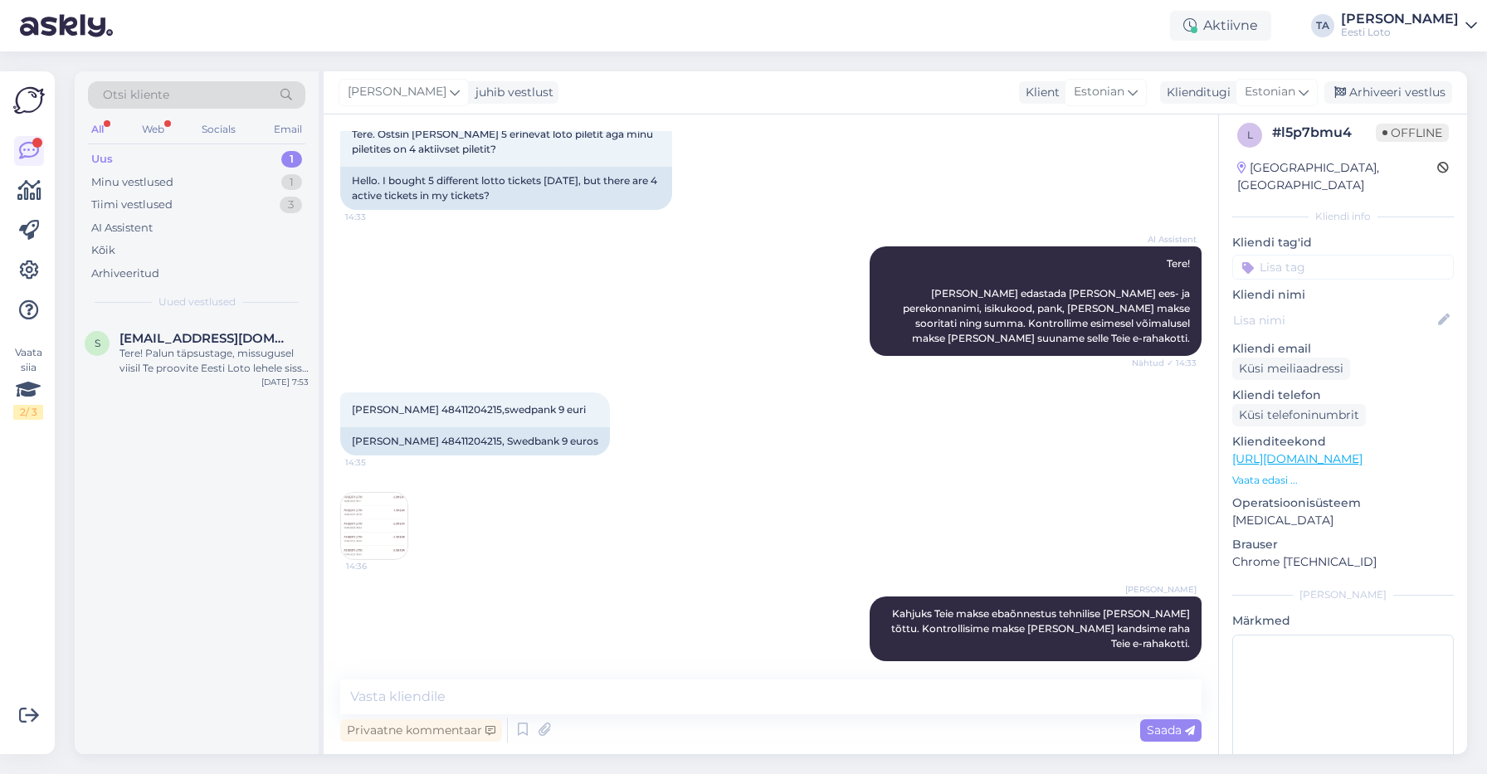
click at [1309, 255] on input at bounding box center [1343, 267] width 222 height 25
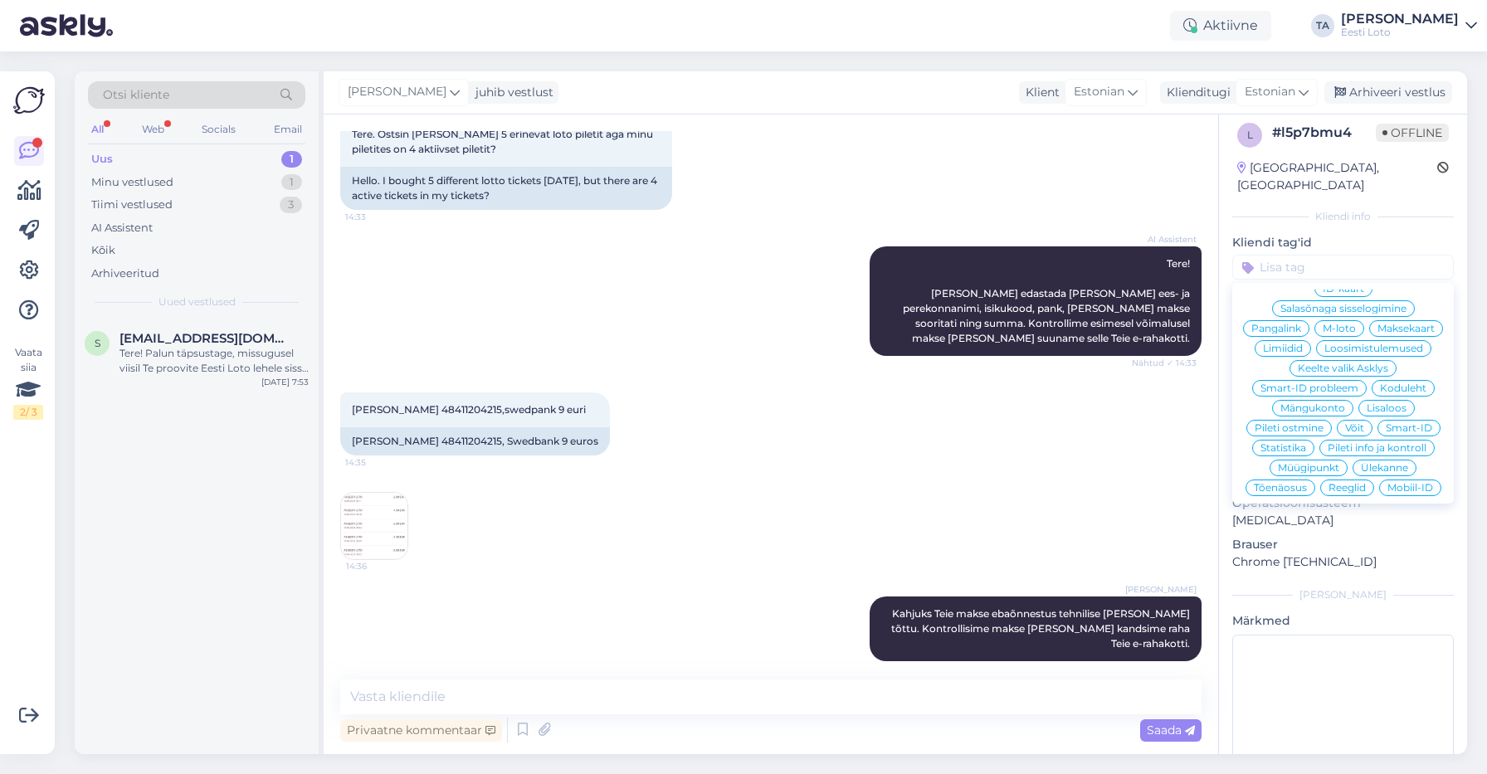
click at [1380, 422] on div "Popkorni krediit Telefoninumbri kinnitamine E-posti kinnitamine Loosimised E-po…" at bounding box center [1343, 393] width 222 height 207
click at [1382, 463] on span "Ülekanne" at bounding box center [1384, 468] width 47 height 10
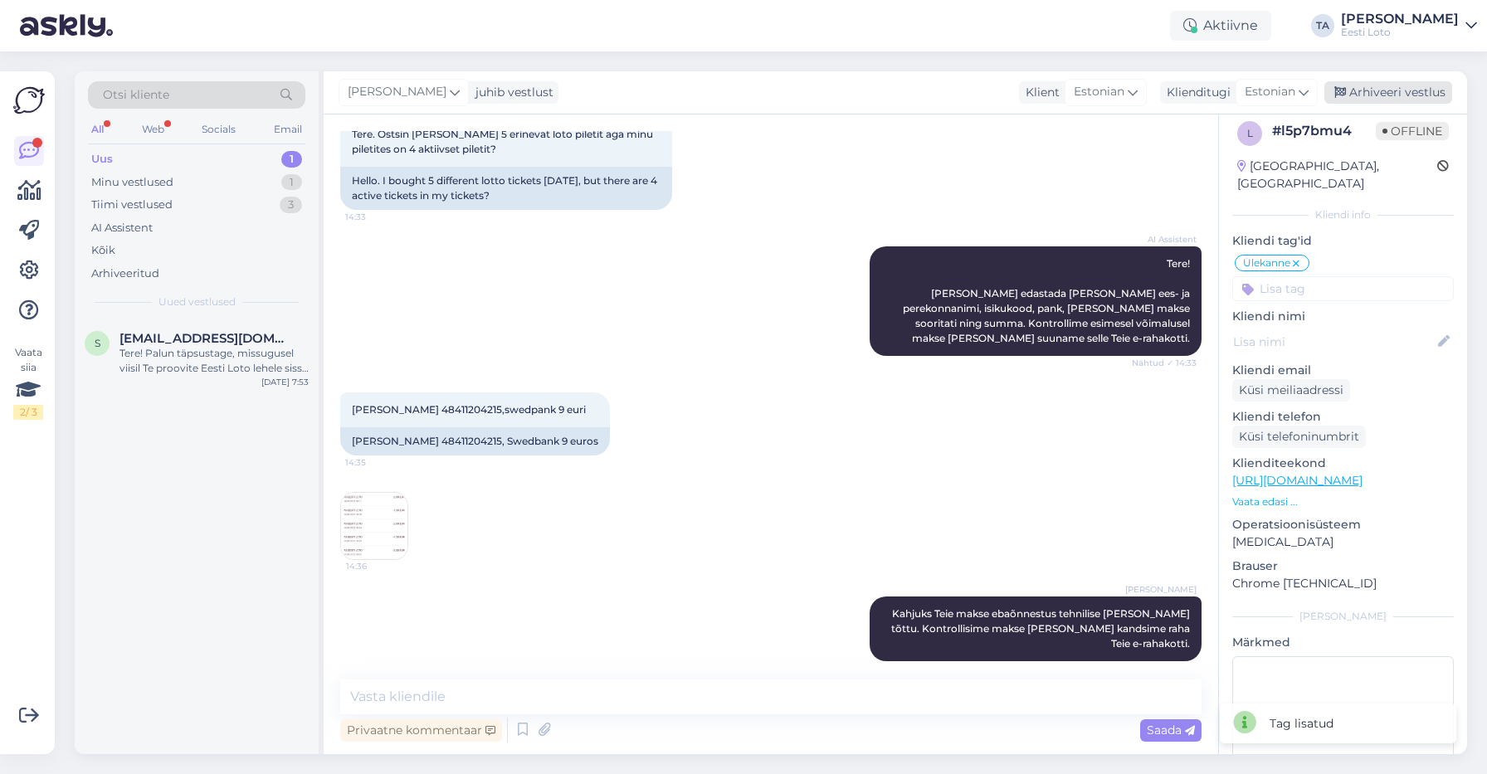
click at [1382, 93] on div "Arhiveeri vestlus" at bounding box center [1388, 92] width 128 height 22
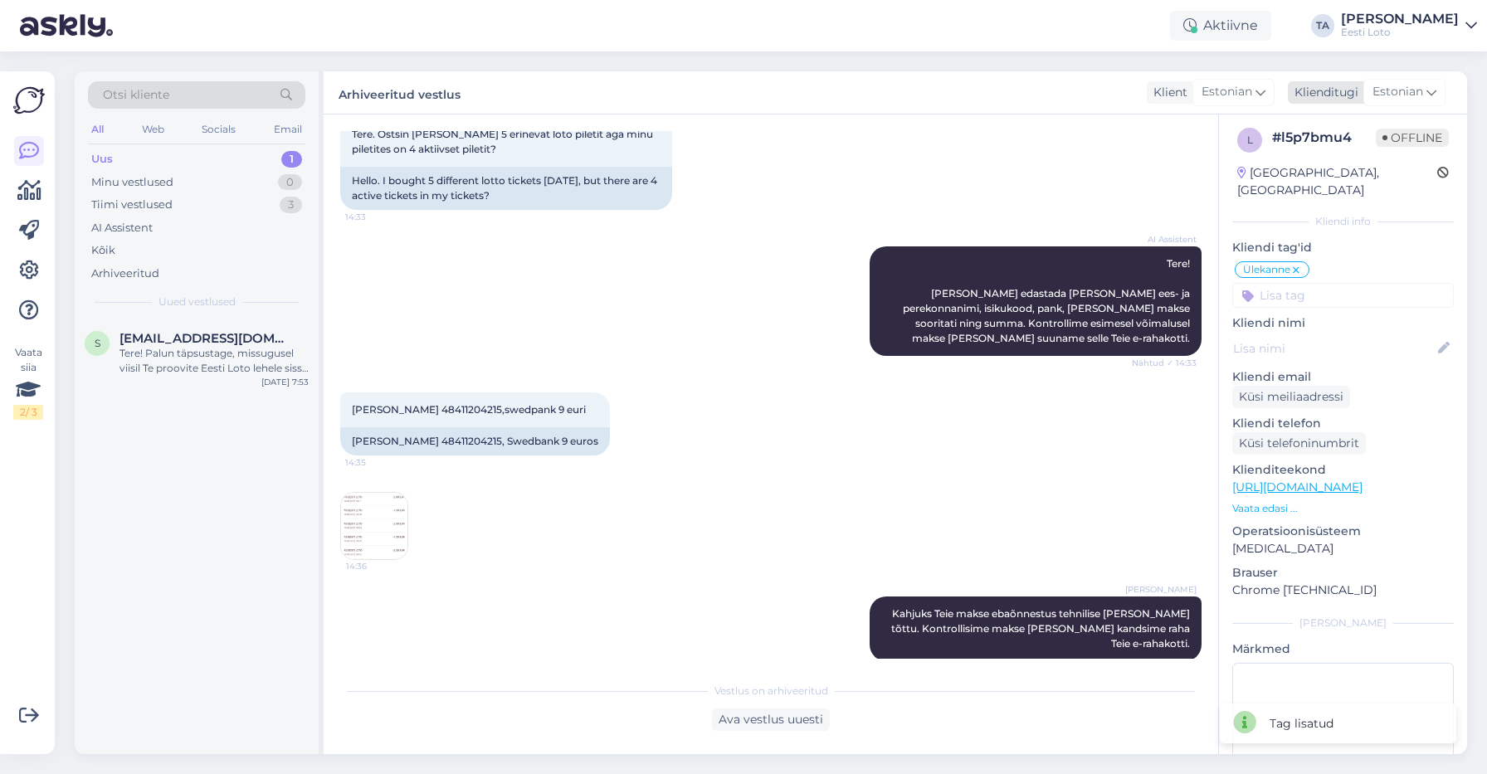
scroll to position [0, 0]
